Goal: Task Accomplishment & Management: Manage account settings

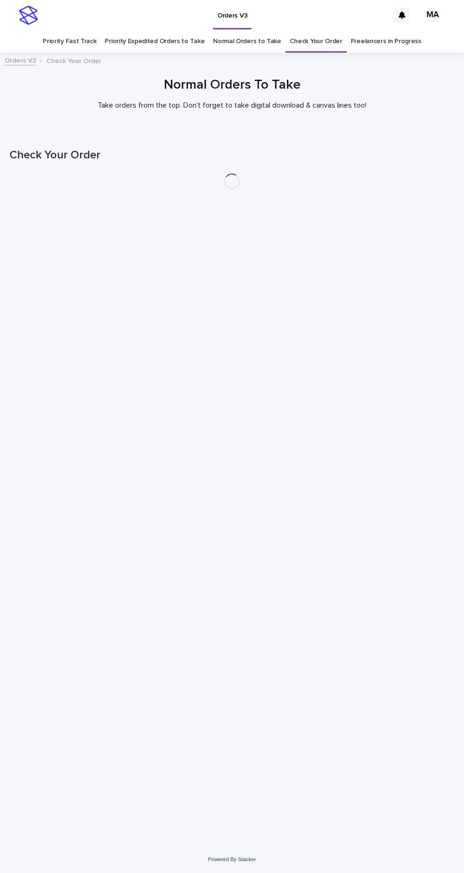
scroll to position [30, 0]
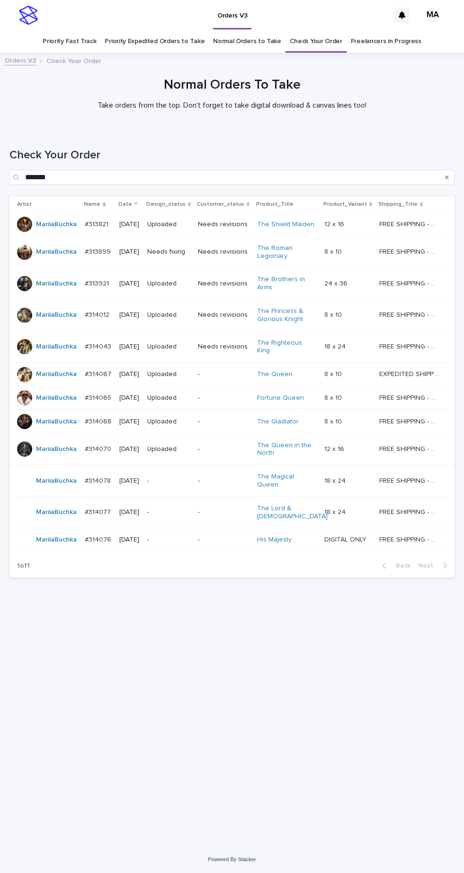
click at [186, 508] on p "-" at bounding box center [168, 512] width 43 height 8
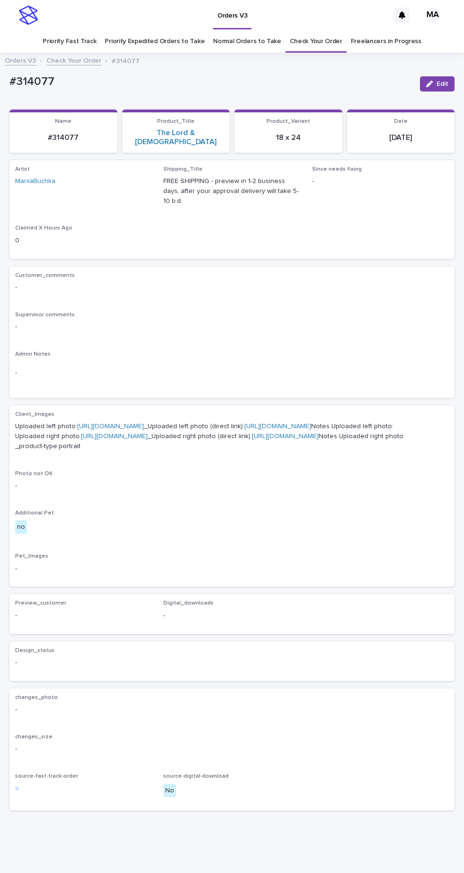
click at [144, 423] on link "[URL][DOMAIN_NAME]" at bounding box center [110, 426] width 67 height 7
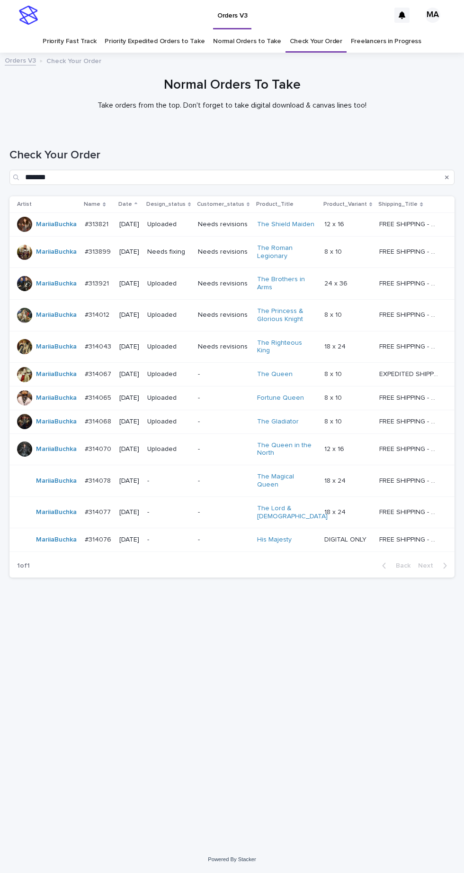
scroll to position [30, 0]
click at [188, 508] on p "-" at bounding box center [168, 512] width 43 height 8
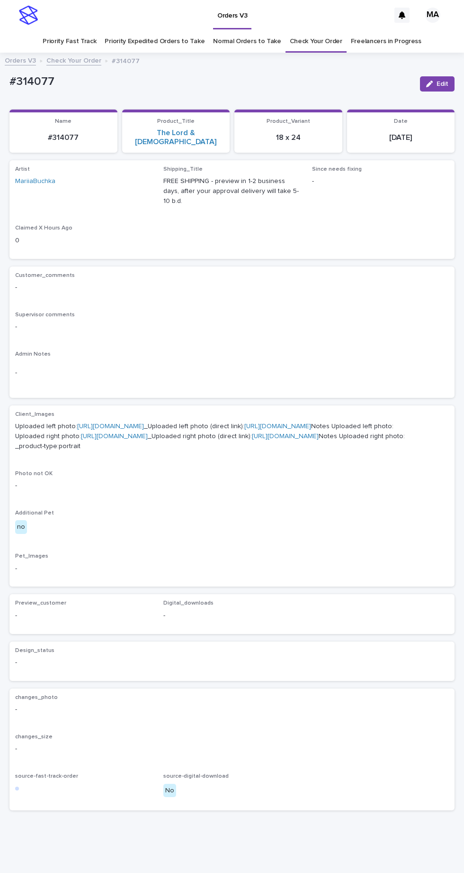
click at [148, 436] on link "[URL][DOMAIN_NAME]" at bounding box center [114, 436] width 67 height 7
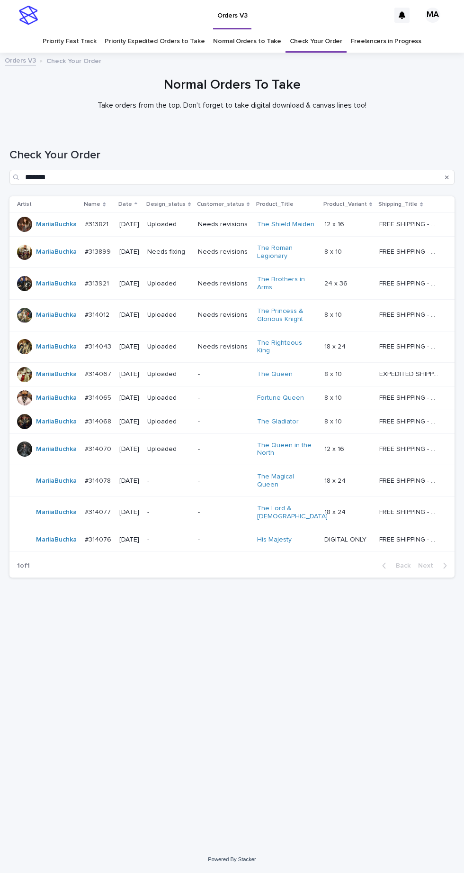
click at [191, 536] on p "-" at bounding box center [168, 540] width 43 height 8
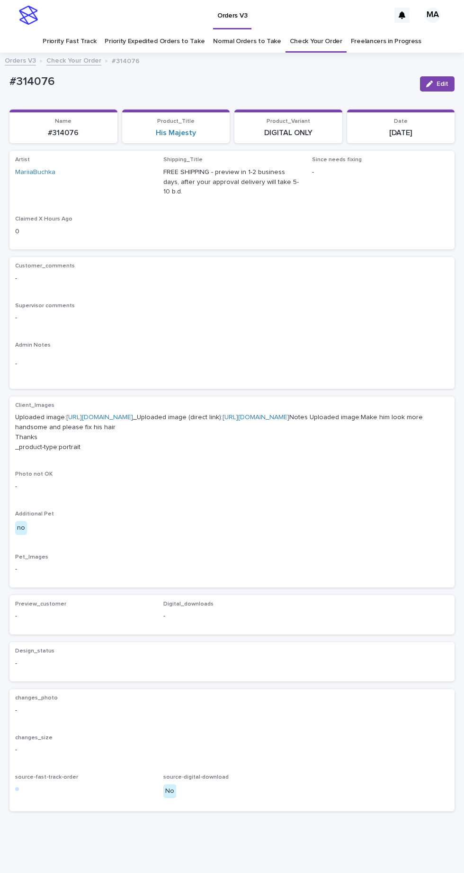
click at [133, 414] on link "https://cdn.shopify.com-uploadkit.app/s/files/1/0033/4807/0511/files/download.h…" at bounding box center [99, 417] width 67 height 7
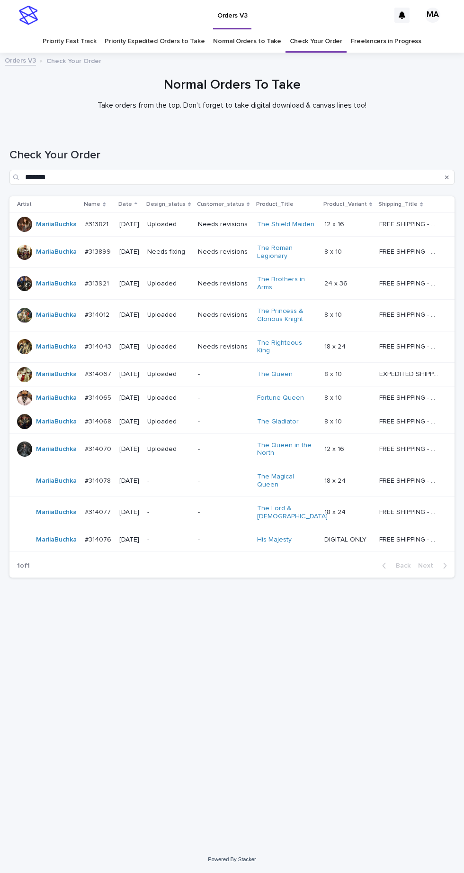
click at [188, 477] on p "-" at bounding box center [168, 481] width 43 height 8
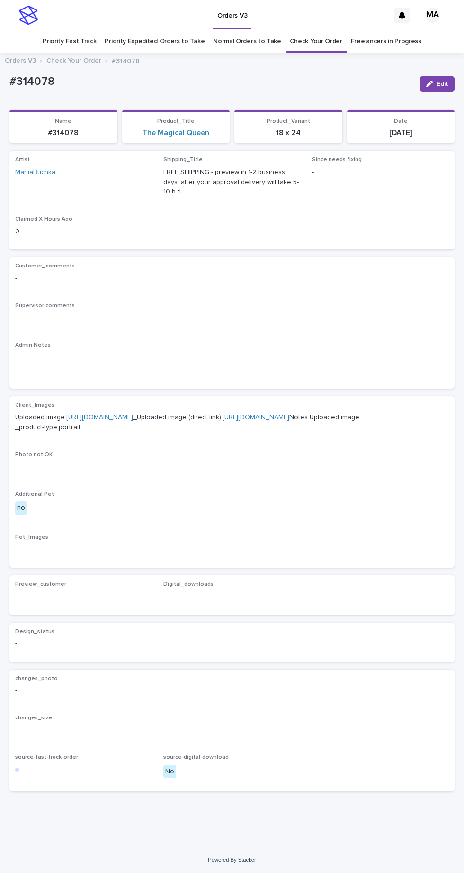
click at [444, 81] on span "Edit" at bounding box center [443, 84] width 12 height 7
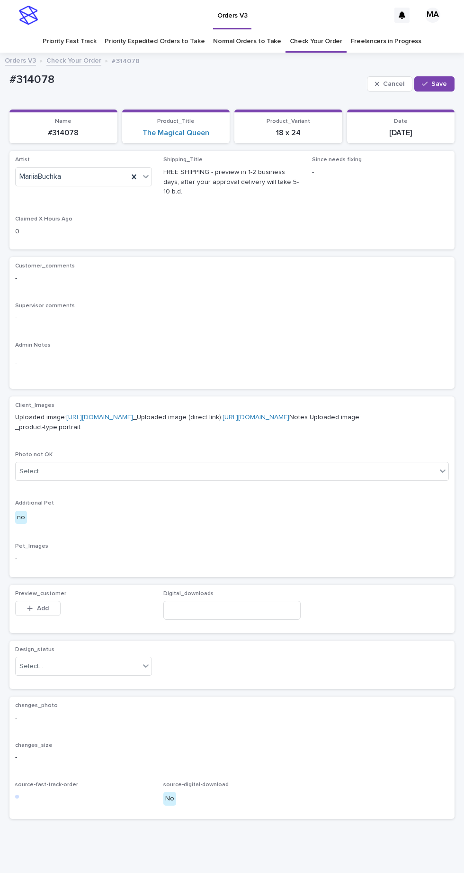
click at [135, 174] on icon at bounding box center [134, 176] width 4 height 5
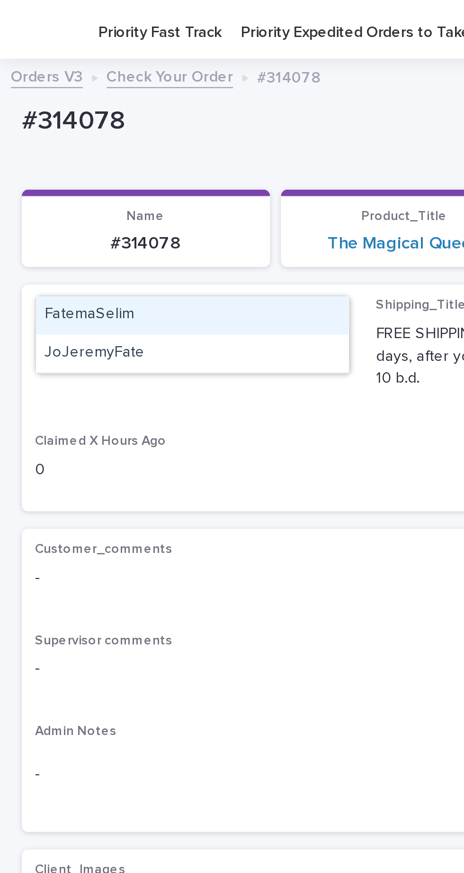
click at [55, 156] on div "FatemaSelim" at bounding box center [84, 164] width 136 height 17
type input "****"
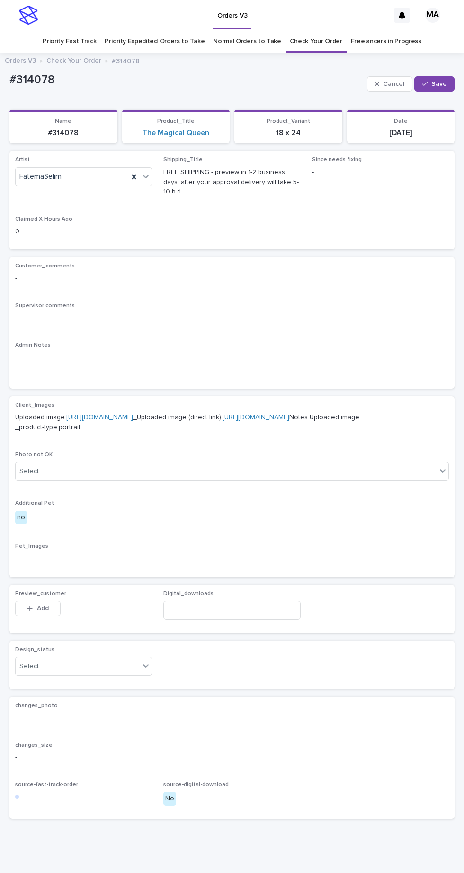
click at [441, 81] on span "Save" at bounding box center [440, 84] width 16 height 7
